Goal: Task Accomplishment & Management: Use online tool/utility

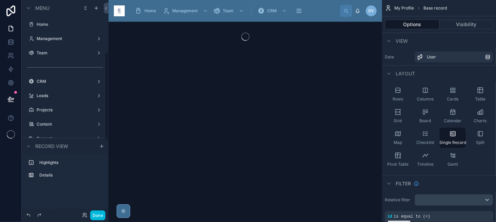
scroll to position [125, 0]
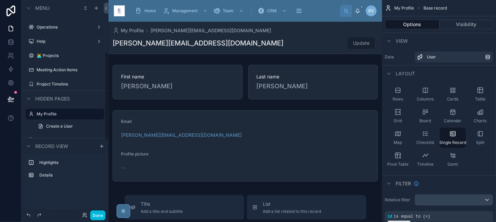
click at [97, 213] on button "Done" at bounding box center [97, 215] width 15 height 10
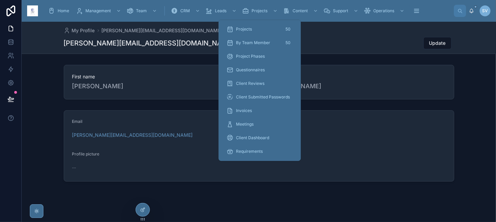
click at [255, 32] on div "Projects 50" at bounding box center [260, 29] width 66 height 11
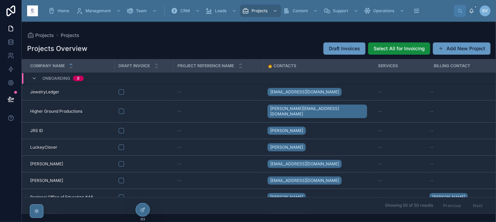
click at [374, 47] on button "Select All for Invoicing" at bounding box center [399, 48] width 62 height 12
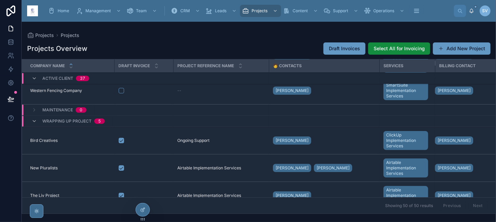
scroll to position [1192, 0]
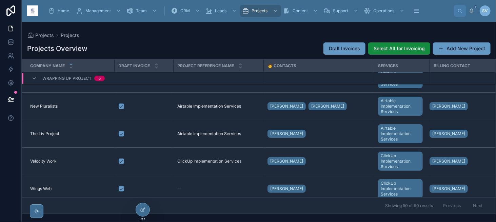
click at [124, 103] on div at bounding box center [144, 105] width 50 height 5
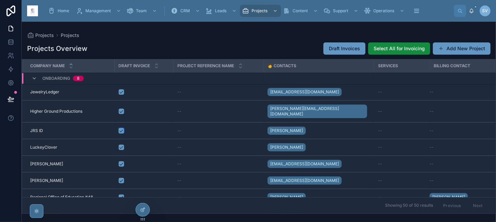
click at [119, 128] on button "button" at bounding box center [121, 130] width 5 height 5
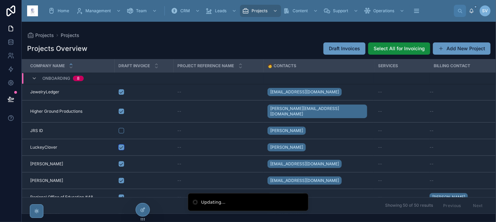
click at [120, 144] on button "button" at bounding box center [121, 146] width 5 height 5
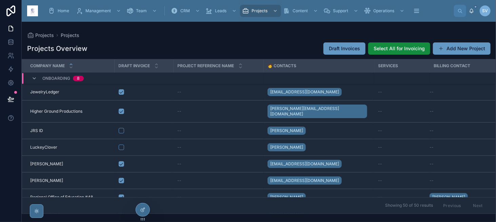
scroll to position [34, 0]
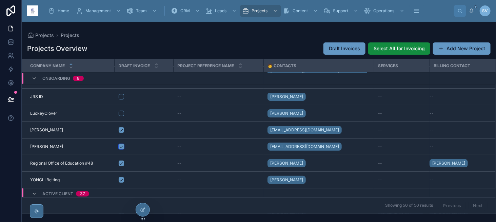
click at [119, 144] on button "button" at bounding box center [121, 146] width 5 height 5
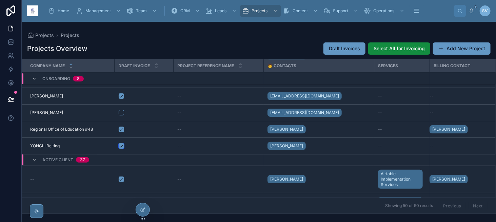
click at [120, 143] on button "button" at bounding box center [121, 145] width 5 height 5
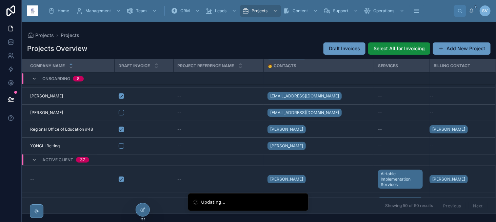
scroll to position [102, 0]
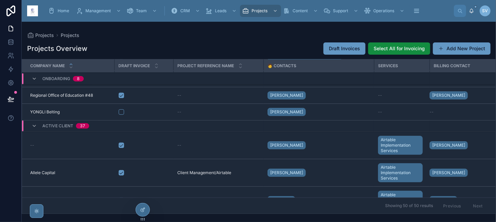
click at [121, 142] on button "button" at bounding box center [121, 144] width 5 height 5
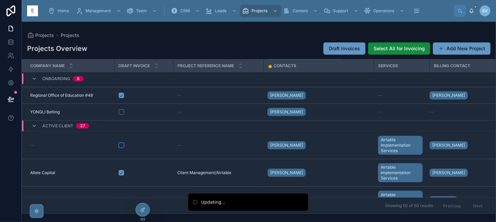
click at [121, 142] on button "button" at bounding box center [121, 144] width 5 height 5
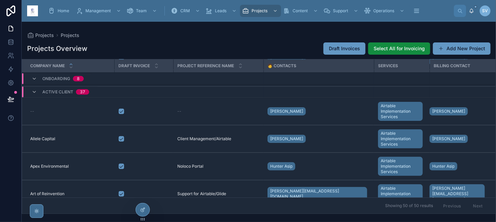
scroll to position [169, 0]
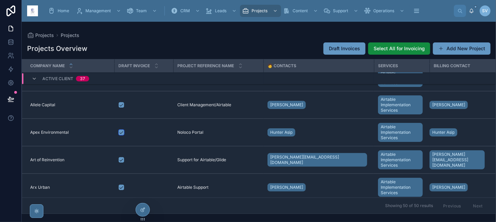
click at [120, 129] on button "button" at bounding box center [121, 131] width 5 height 5
click at [121, 157] on button "button" at bounding box center [121, 159] width 5 height 5
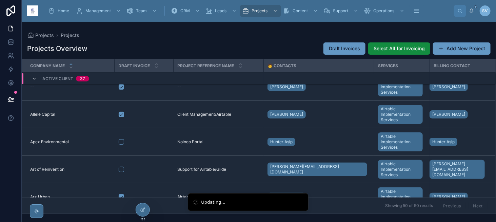
scroll to position [213, 0]
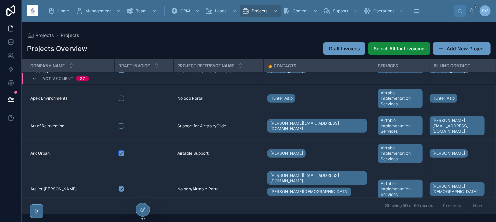
click at [119, 150] on button "button" at bounding box center [121, 152] width 5 height 5
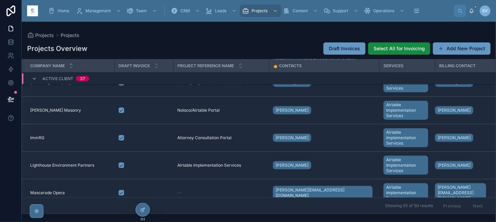
scroll to position [383, 0]
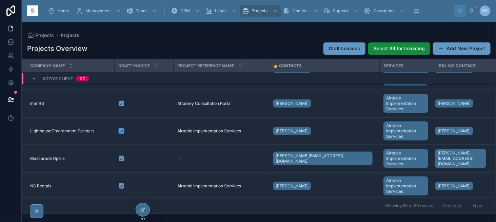
click at [120, 128] on button "button" at bounding box center [121, 130] width 5 height 5
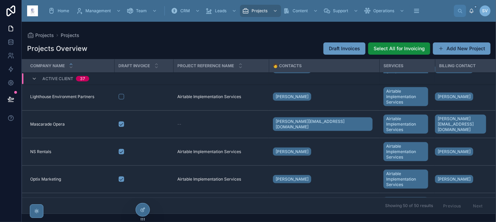
scroll to position [450, 0]
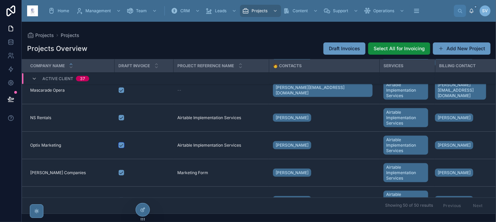
click at [123, 142] on button "button" at bounding box center [121, 144] width 5 height 5
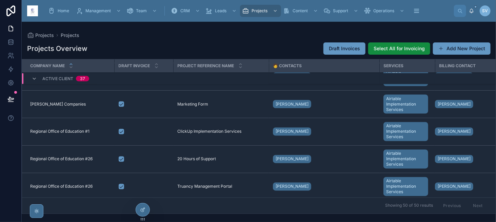
scroll to position [552, 0]
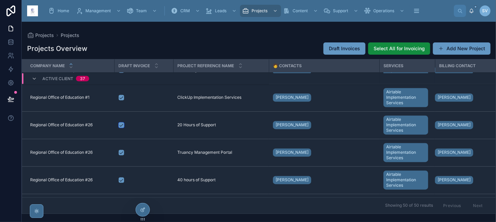
click at [120, 122] on button "button" at bounding box center [121, 124] width 5 height 5
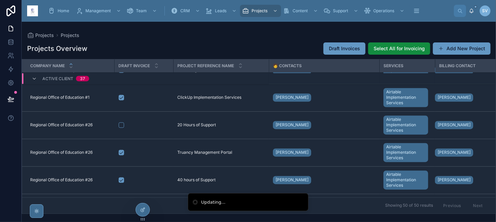
scroll to position [586, 0]
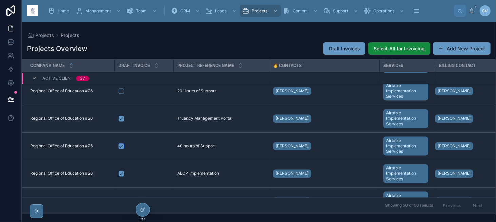
click at [119, 143] on button "button" at bounding box center [121, 145] width 5 height 5
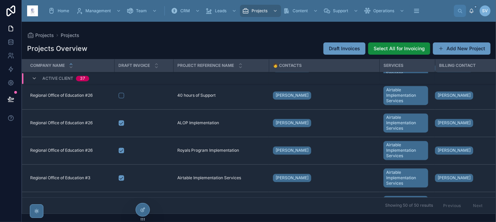
scroll to position [654, 0]
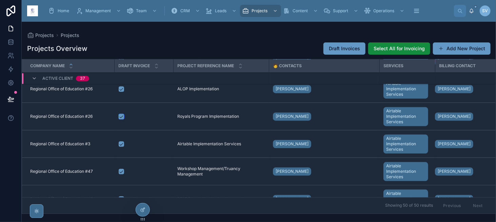
click at [123, 115] on button "button" at bounding box center [121, 115] width 5 height 5
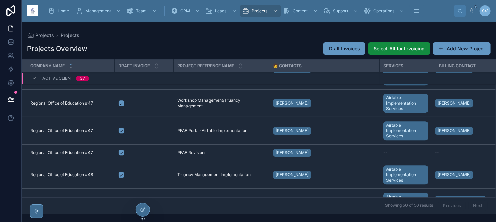
scroll to position [756, 0]
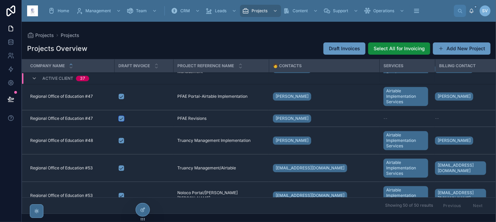
click at [121, 116] on button "button" at bounding box center [121, 118] width 5 height 5
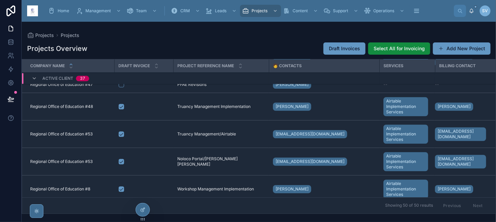
scroll to position [824, 0]
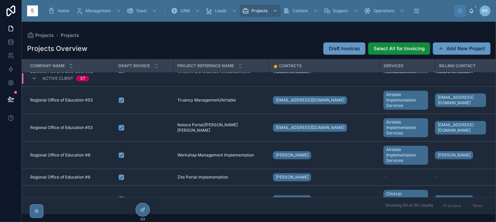
click at [122, 125] on button "button" at bounding box center [121, 127] width 5 height 5
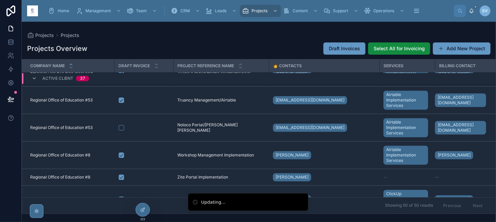
scroll to position [858, 0]
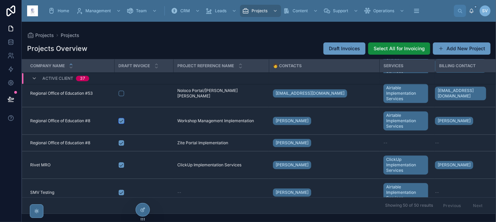
click at [120, 119] on button "button" at bounding box center [121, 120] width 5 height 5
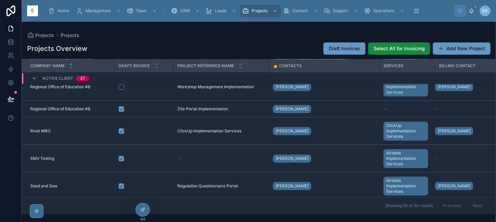
scroll to position [926, 0]
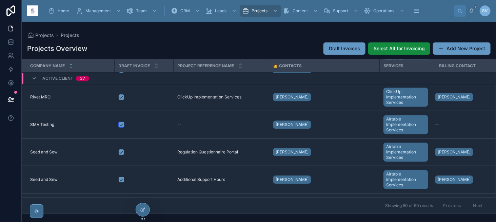
click at [122, 122] on button "button" at bounding box center [121, 124] width 5 height 5
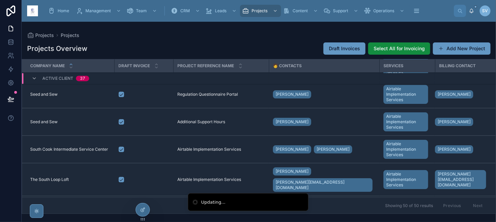
scroll to position [994, 0]
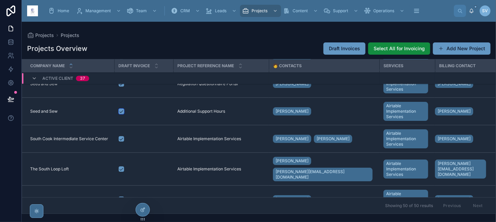
click at [119, 110] on button "button" at bounding box center [121, 110] width 5 height 5
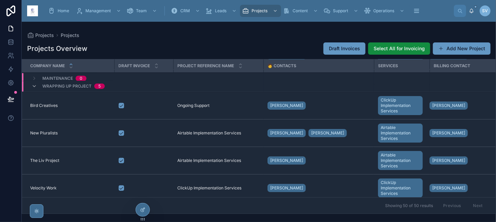
scroll to position [1165, 0]
click at [120, 103] on button "button" at bounding box center [121, 105] width 5 height 5
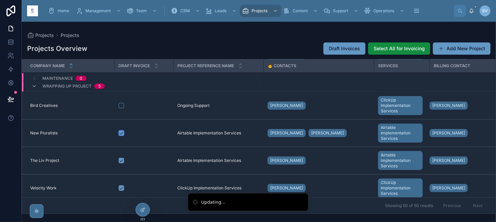
click at [119, 130] on button "button" at bounding box center [121, 132] width 5 height 5
click at [119, 158] on button "button" at bounding box center [121, 160] width 5 height 5
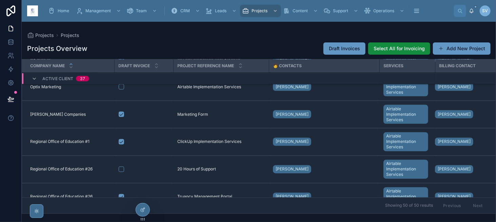
scroll to position [376, 0]
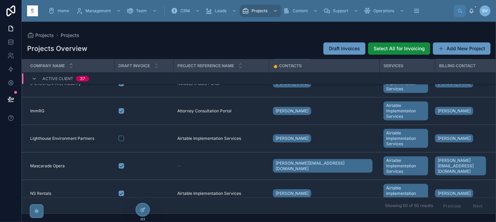
click at [332, 47] on span "Draft Invoices" at bounding box center [344, 48] width 31 height 7
